Goal: Task Accomplishment & Management: Manage account settings

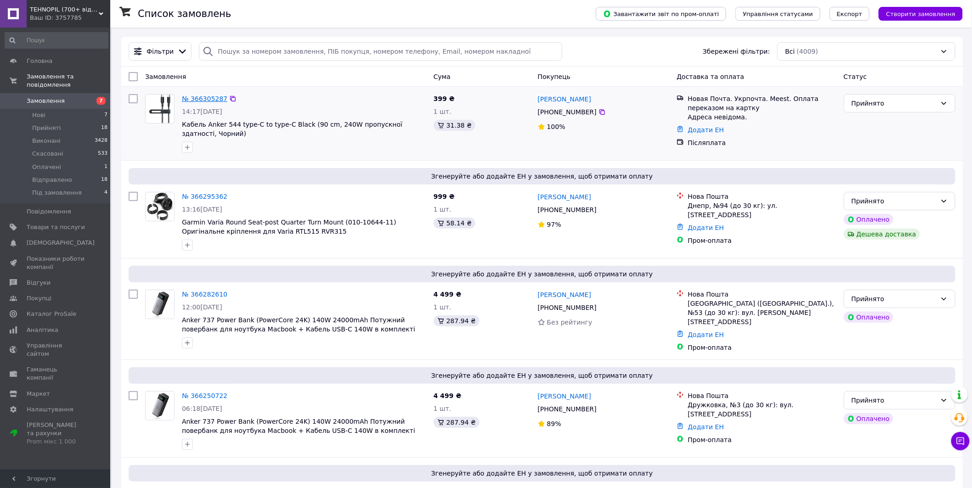
click at [200, 101] on link "№ 366305287" at bounding box center [204, 98] width 45 height 7
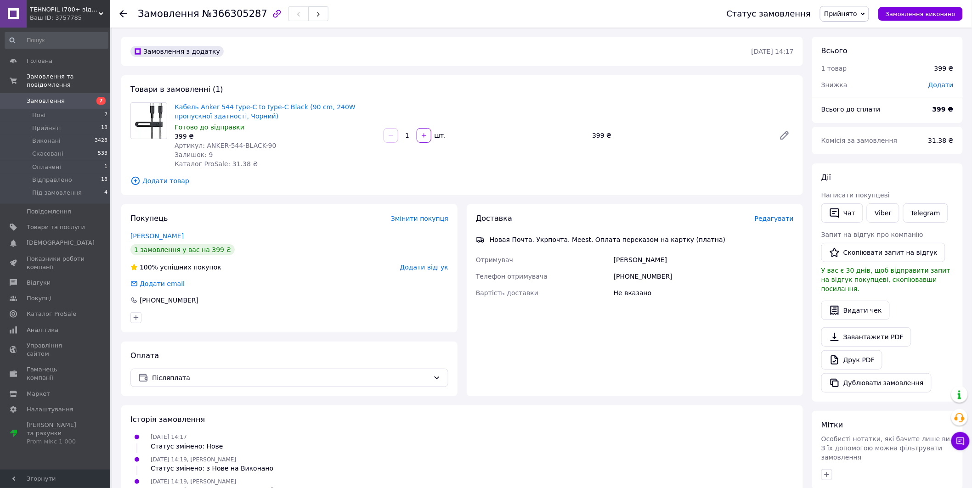
click at [90, 97] on span "7" at bounding box center [97, 101] width 25 height 8
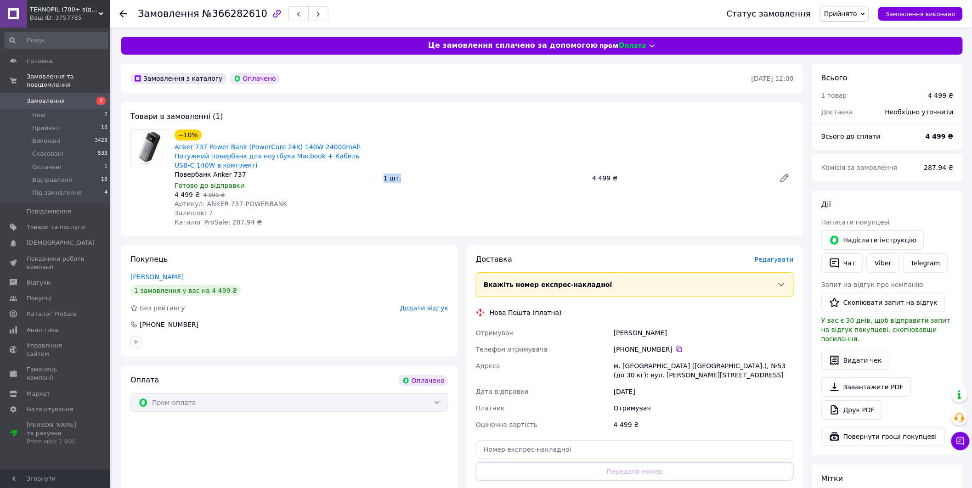
drag, startPoint x: 401, startPoint y: 179, endPoint x: 380, endPoint y: 176, distance: 20.9
click at [380, 176] on div "1 шт." at bounding box center [484, 178] width 209 height 13
click at [379, 176] on div "−10% Anker 737 Power Bank (PowerCore 24K) 140W 24000mAh Потужний повербанк для …" at bounding box center [275, 178] width 209 height 101
drag, startPoint x: 380, startPoint y: 176, endPoint x: 407, endPoint y: 186, distance: 28.6
click at [407, 186] on div "−10% Anker 737 Power Bank (PowerCore 24K) 140W 24000mAh Потужний повербанк для …" at bounding box center [484, 178] width 626 height 101
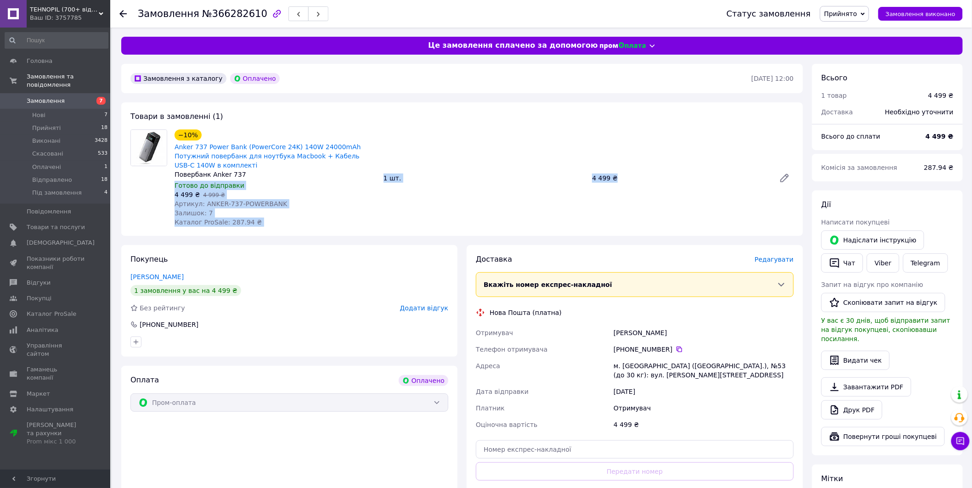
drag, startPoint x: 621, startPoint y: 178, endPoint x: 377, endPoint y: 173, distance: 243.9
click at [377, 173] on div "−10% Anker 737 Power Bank (PowerCore 24K) 140W 24000mAh Потужний повербанк для …" at bounding box center [484, 178] width 626 height 101
click at [386, 177] on div "1 шт." at bounding box center [484, 178] width 209 height 13
click at [382, 177] on div "1 шт." at bounding box center [484, 178] width 209 height 13
drag, startPoint x: 381, startPoint y: 177, endPoint x: 402, endPoint y: 180, distance: 21.3
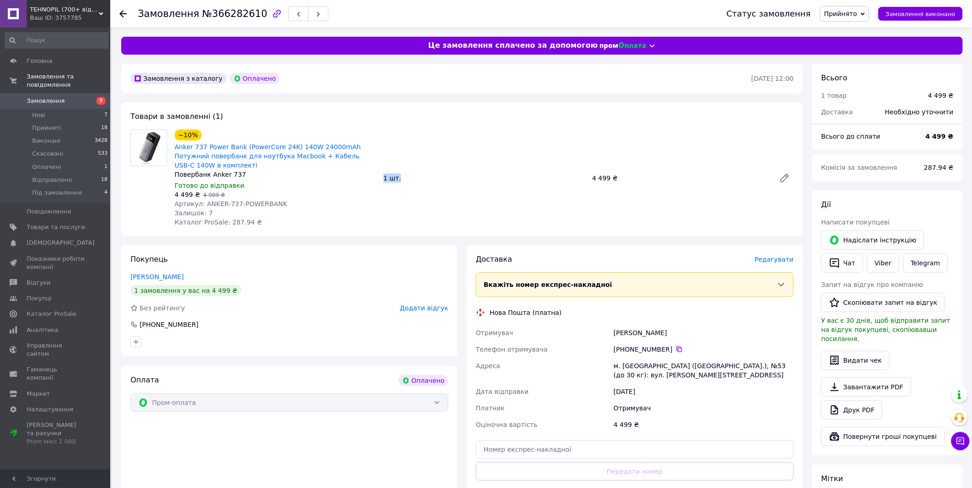
click at [402, 180] on div "1 шт." at bounding box center [484, 178] width 209 height 13
click at [398, 180] on div "1 шт." at bounding box center [484, 178] width 209 height 13
drag, startPoint x: 401, startPoint y: 177, endPoint x: 383, endPoint y: 175, distance: 18.1
click at [383, 175] on div "1 шт." at bounding box center [484, 178] width 209 height 13
click at [409, 184] on div "1 шт." at bounding box center [484, 178] width 209 height 13
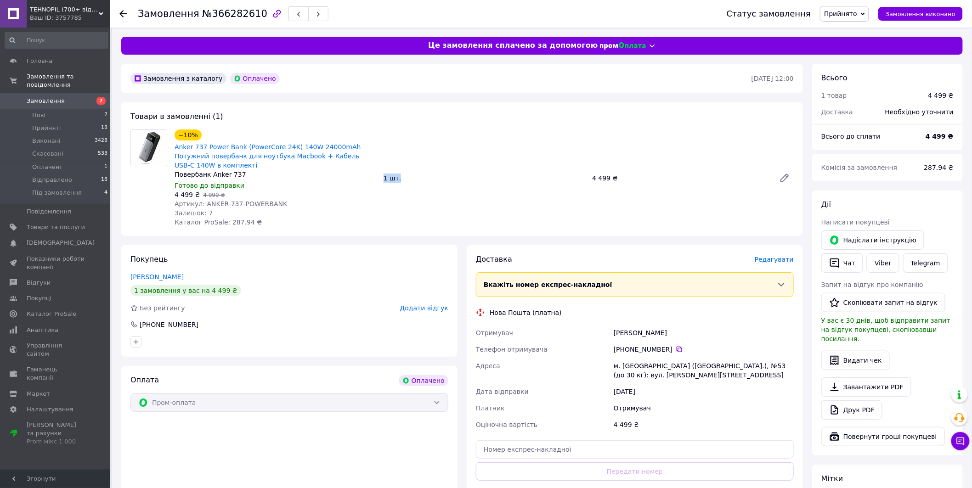
click at [403, 178] on div "1 шт." at bounding box center [484, 178] width 209 height 13
click at [400, 177] on div "1 шт." at bounding box center [484, 178] width 209 height 13
drag, startPoint x: 400, startPoint y: 181, endPoint x: 380, endPoint y: 177, distance: 20.3
click at [380, 177] on div "1 шт." at bounding box center [484, 178] width 209 height 13
drag, startPoint x: 620, startPoint y: 180, endPoint x: 585, endPoint y: 177, distance: 35.1
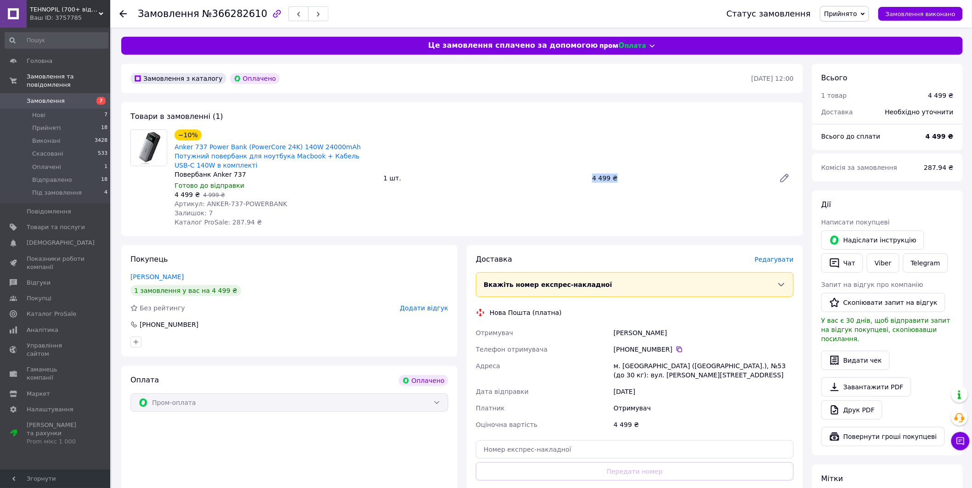
click at [585, 177] on div "−10% Anker 737 Power Bank (PowerCore 24K) 140W 24000mAh Потужний повербанк для …" at bounding box center [484, 178] width 626 height 101
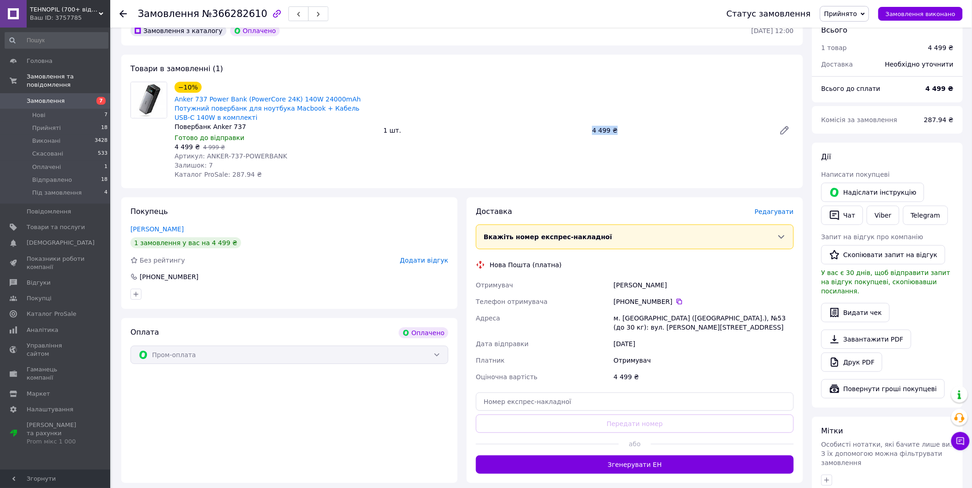
scroll to position [85, 0]
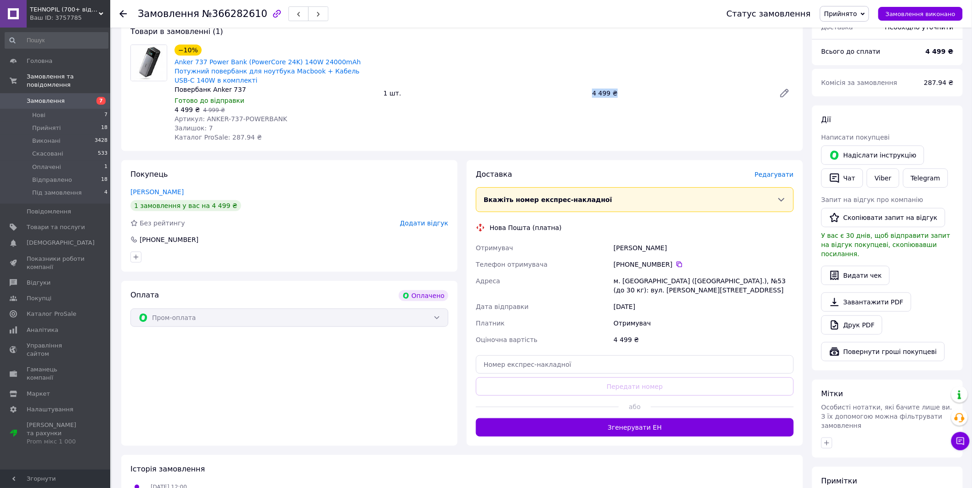
click at [78, 97] on span "Замовлення" at bounding box center [56, 101] width 58 height 8
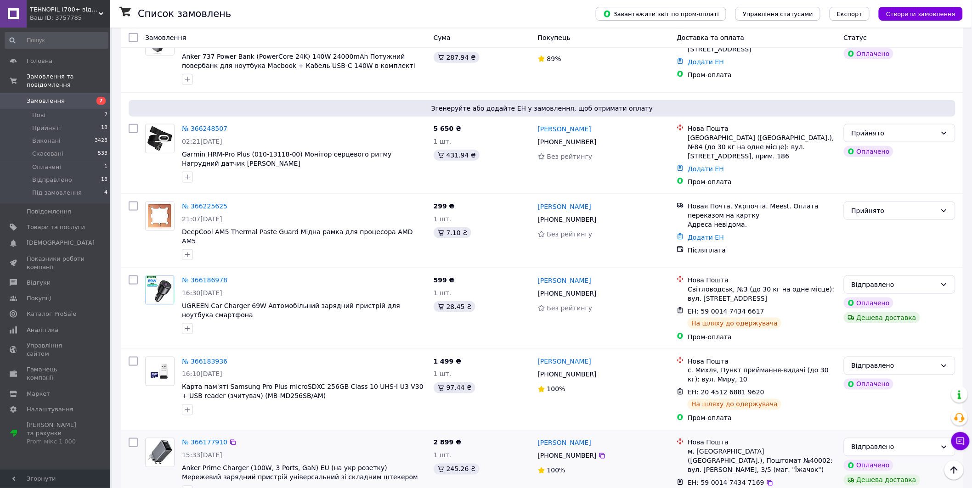
scroll to position [340, 0]
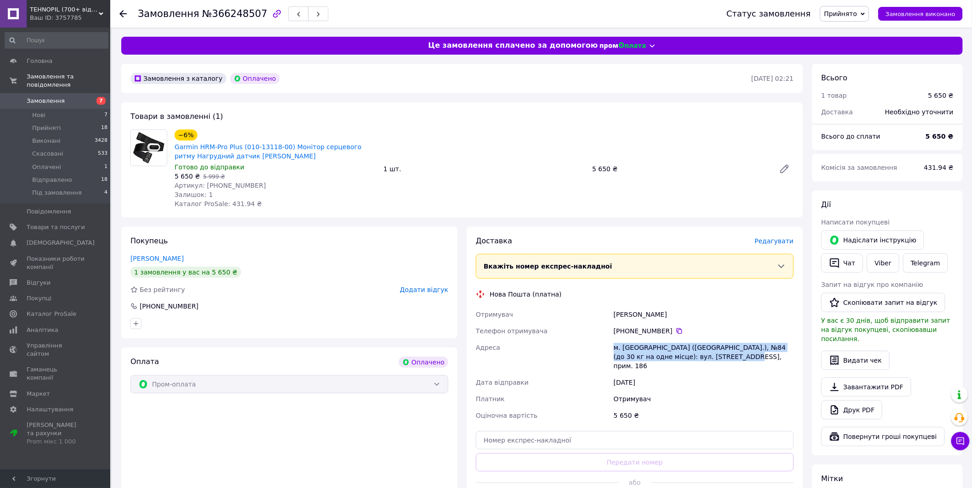
drag, startPoint x: 615, startPoint y: 348, endPoint x: 706, endPoint y: 361, distance: 92.0
click at [710, 361] on div "м. Львів (Львівська обл.), №84 (до 30 кг на одне місце): вул. Під Голоском, 24А…" at bounding box center [704, 356] width 184 height 35
click at [700, 360] on div "м. Львів (Львівська обл.), №84 (до 30 кг на одне місце): вул. Під Голоском, 24А…" at bounding box center [704, 356] width 184 height 35
drag, startPoint x: 704, startPoint y: 359, endPoint x: 614, endPoint y: 347, distance: 90.8
click at [614, 347] on div "м. Львів (Львівська обл.), №84 (до 30 кг на одне місце): вул. Під Голоском, 24А…" at bounding box center [704, 356] width 184 height 35
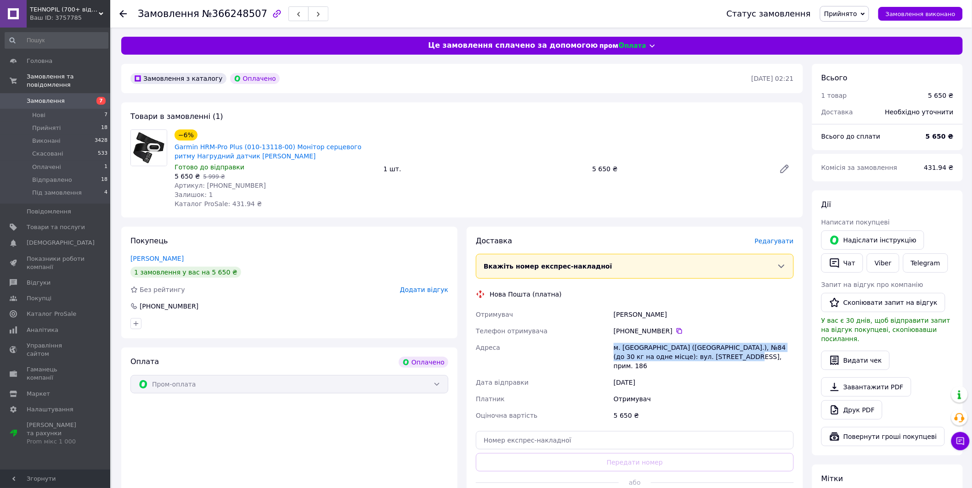
click at [614, 347] on div "м. Львів (Львівська обл.), №84 (до 30 кг на одне місце): вул. Під Голоском, 24А…" at bounding box center [704, 356] width 184 height 35
click at [805, 95] on div "Замовлення з каталогу Оплачено 12.10.2025 • 02:21 Товари в замовленні (1) −6% G…" at bounding box center [462, 369] width 691 height 610
click at [805, 96] on div "Замовлення з каталогу Оплачено 12.10.2025 • 02:21 Товари в замовленні (1) −6% G…" at bounding box center [462, 369] width 691 height 610
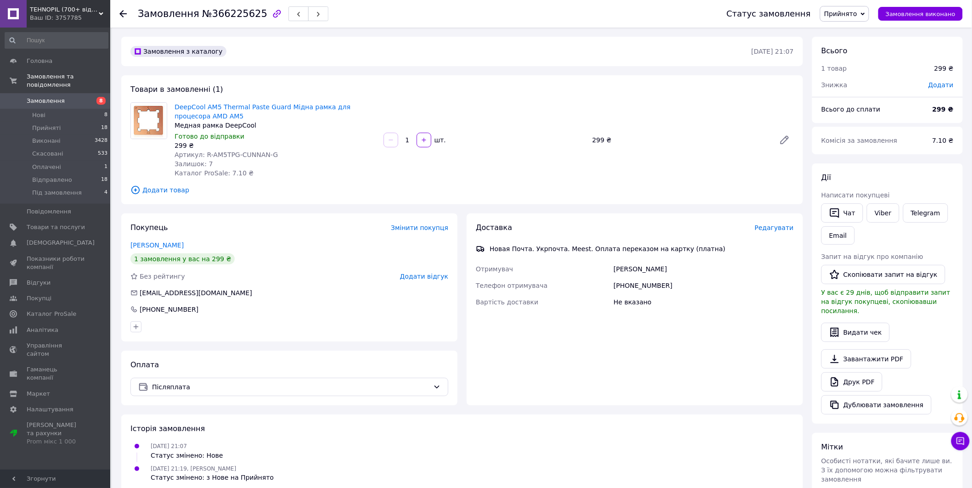
click at [462, 212] on div "Замовлення з каталогу [DATE] 21:07 Товари в замовленні (1) DeepCool AM5 Thermal…" at bounding box center [462, 340] width 691 height 606
click at [459, 210] on div "Замовлення з каталогу [DATE] 21:07 Товари в замовленні (1) DeepCool AM5 Thermal…" at bounding box center [462, 340] width 691 height 606
click at [459, 208] on div "Замовлення з каталогу [DATE] 21:07 Товари в замовленні (1) DeepCool AM5 Thermal…" at bounding box center [462, 340] width 691 height 606
click at [460, 207] on div "Замовлення з каталогу 11.10.2025 • 21:07 Товари в замовленні (1) DeepCool AM5 T…" at bounding box center [462, 340] width 691 height 606
click at [462, 209] on div "Замовлення з каталогу 11.10.2025 • 21:07 Товари в замовленні (1) DeepCool AM5 T…" at bounding box center [462, 340] width 691 height 606
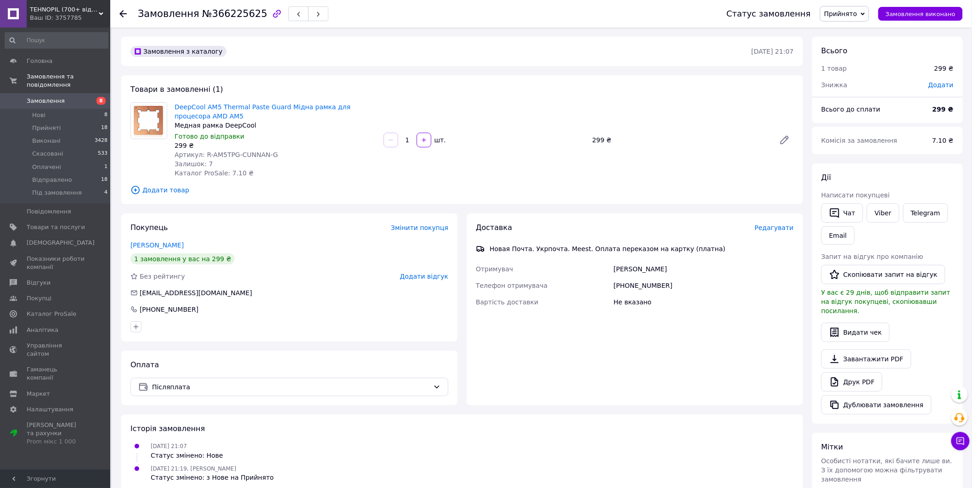
click at [46, 93] on link "Замовлення 8" at bounding box center [56, 101] width 113 height 16
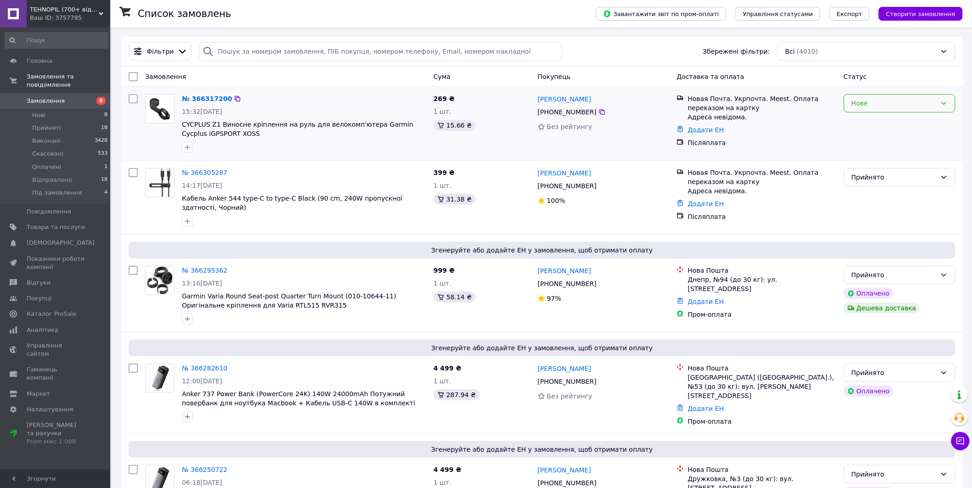
click at [875, 103] on div "Нове" at bounding box center [893, 103] width 85 height 10
click at [867, 121] on li "Прийнято" at bounding box center [899, 124] width 111 height 17
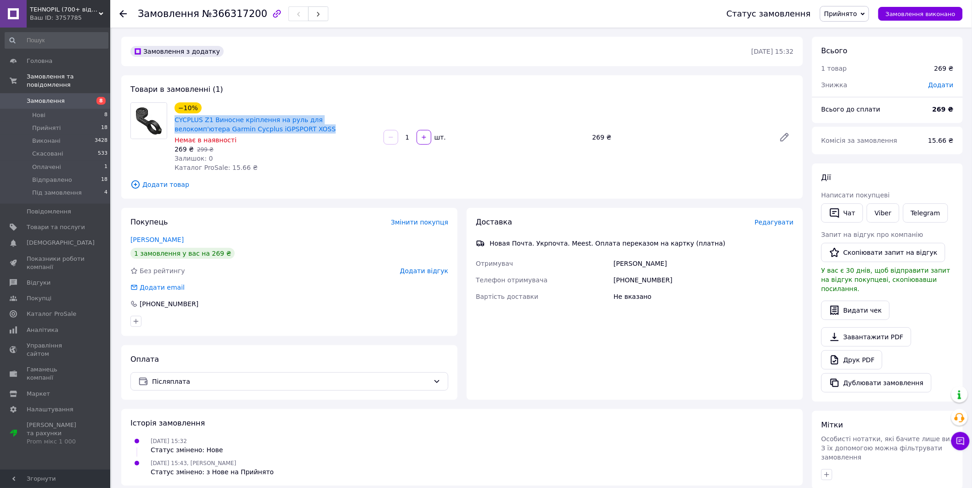
drag, startPoint x: 264, startPoint y: 128, endPoint x: 172, endPoint y: 121, distance: 91.6
click at [172, 121] on div "−10% CYCPLUS Z1 Виносне кріплення на руль для велокомп'ютера Garmin Cycplus iGP…" at bounding box center [275, 137] width 209 height 73
click at [251, 134] on div "CYCPLUS Z1 Виносне кріплення на руль для велокомп'ютера Garmin Cycplus iGPSPORT…" at bounding box center [275, 124] width 203 height 20
click at [39, 223] on span "Товари та послуги" at bounding box center [56, 227] width 58 height 8
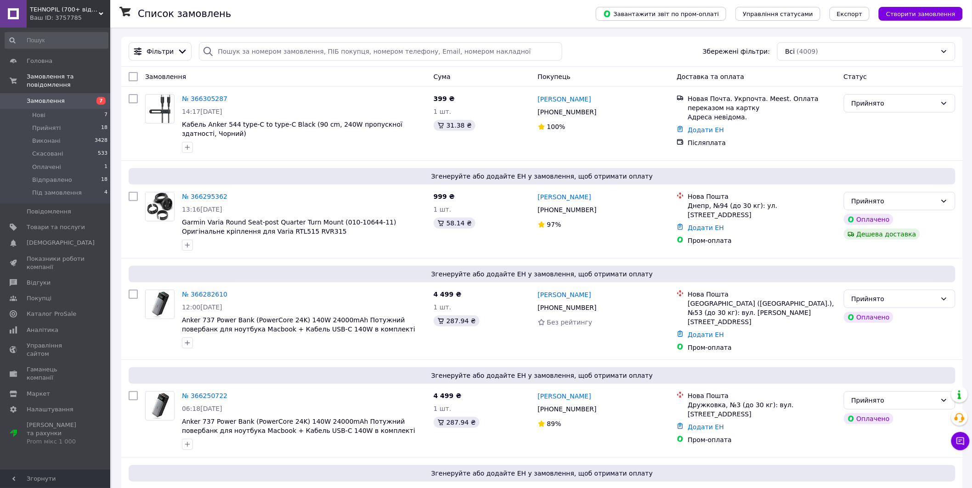
click at [66, 97] on span "Замовлення" at bounding box center [56, 101] width 58 height 8
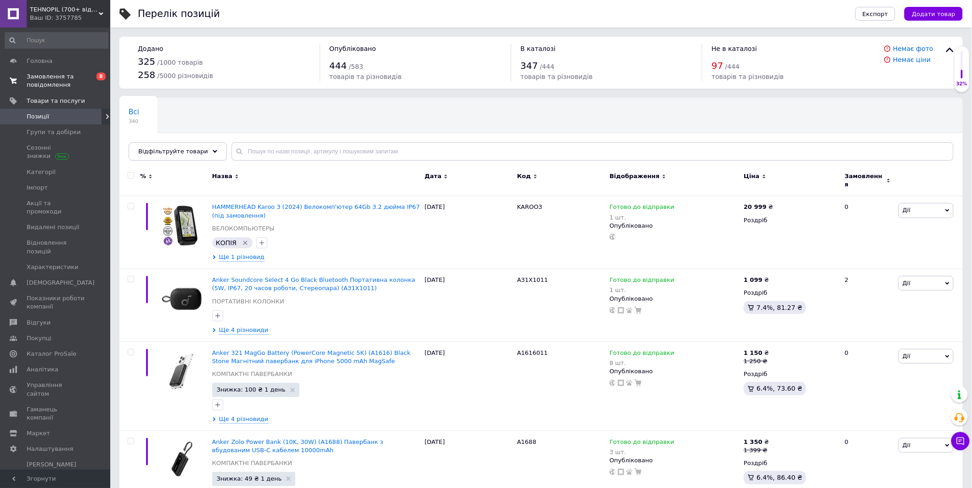
click at [66, 79] on span "Замовлення та повідомлення" at bounding box center [56, 81] width 58 height 17
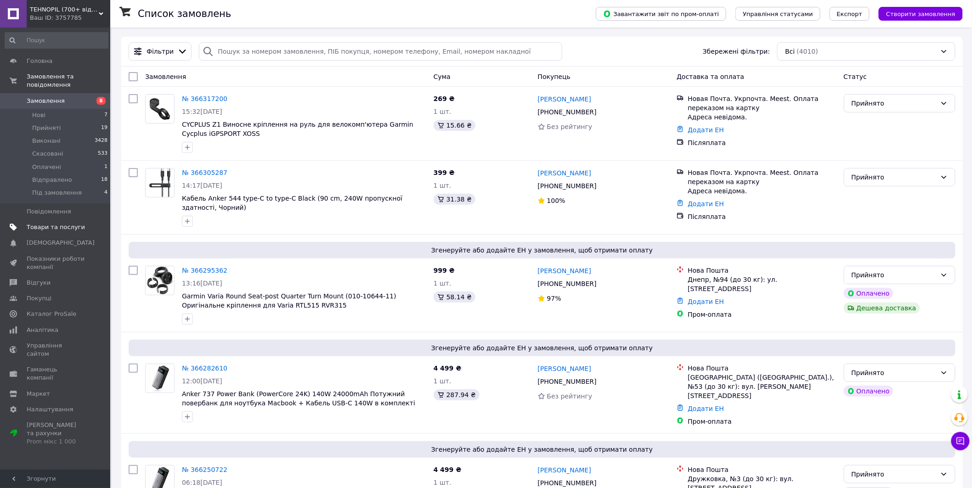
click at [65, 223] on span "Товари та послуги" at bounding box center [56, 227] width 58 height 8
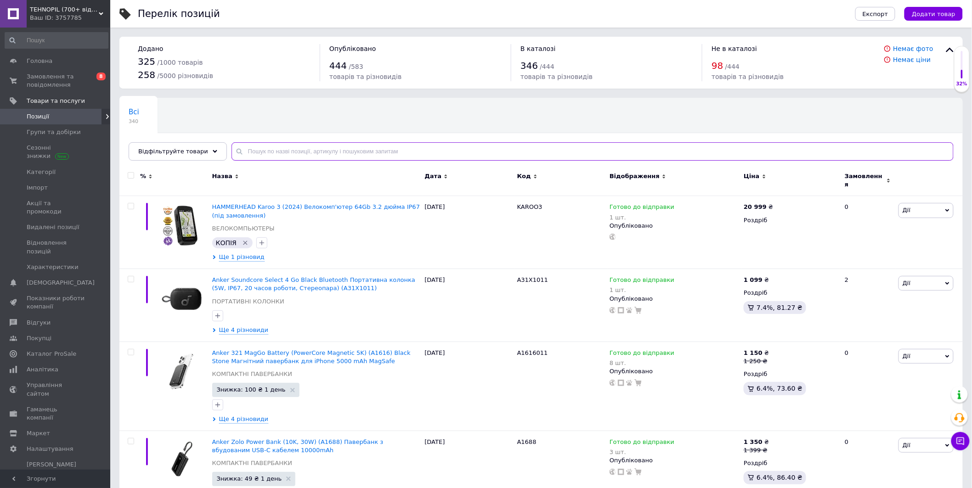
click at [288, 153] on input "text" at bounding box center [592, 151] width 722 height 18
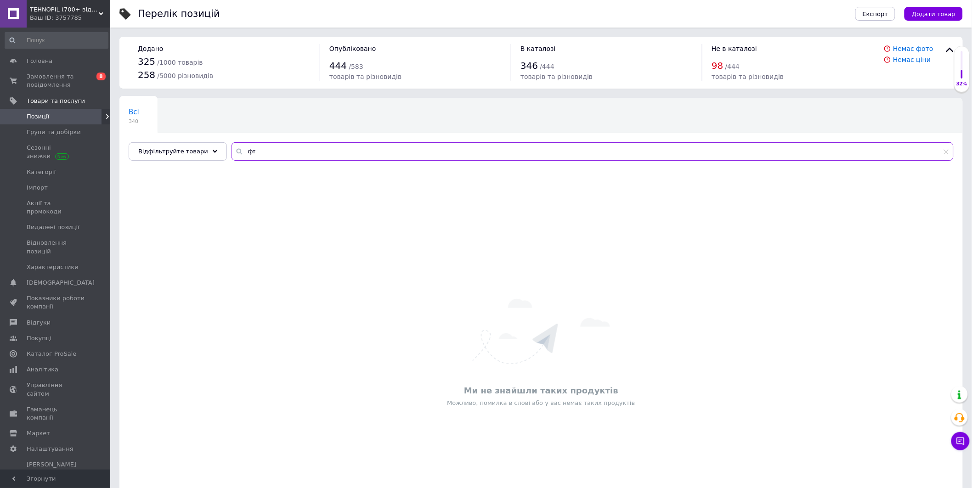
type input "ф"
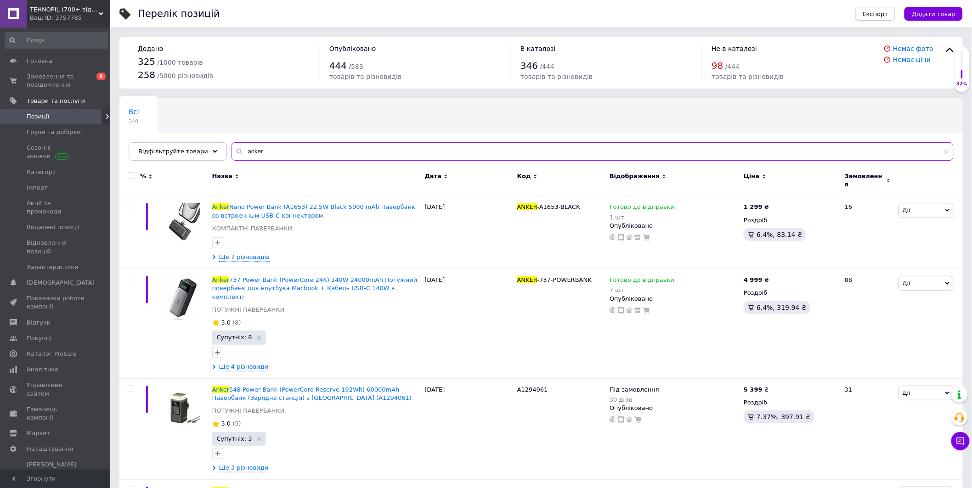
click at [268, 151] on input "anker" at bounding box center [592, 151] width 722 height 18
type input "anker prime"
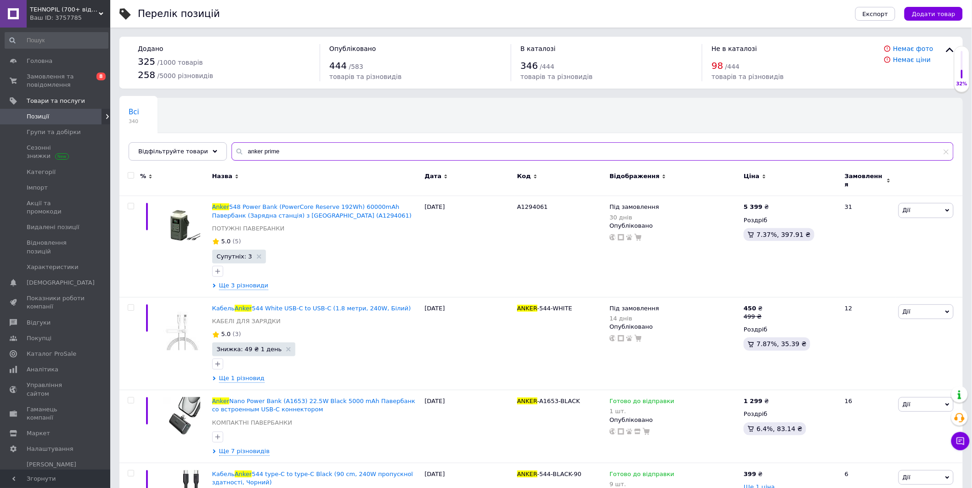
drag, startPoint x: 281, startPoint y: 150, endPoint x: 253, endPoint y: 155, distance: 28.0
click at [253, 155] on input "anker prime" at bounding box center [592, 151] width 722 height 18
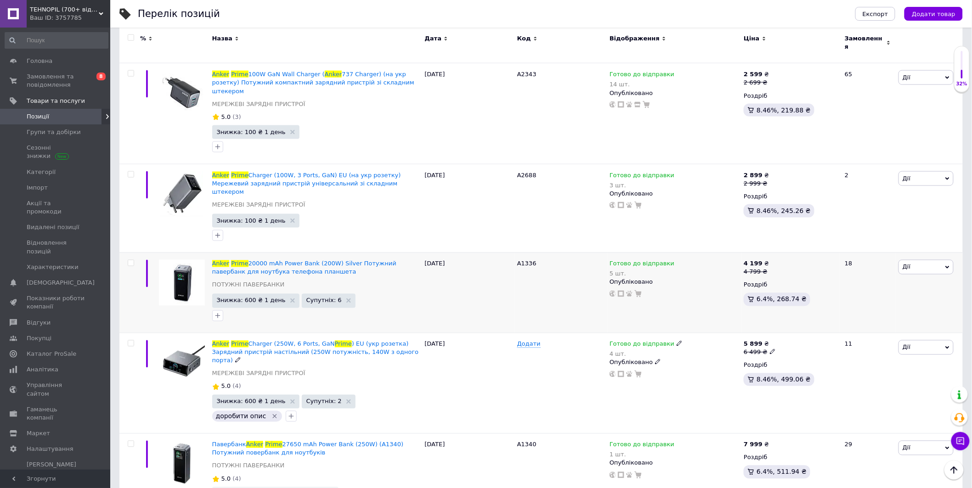
scroll to position [510, 0]
